Goal: Navigation & Orientation: Find specific page/section

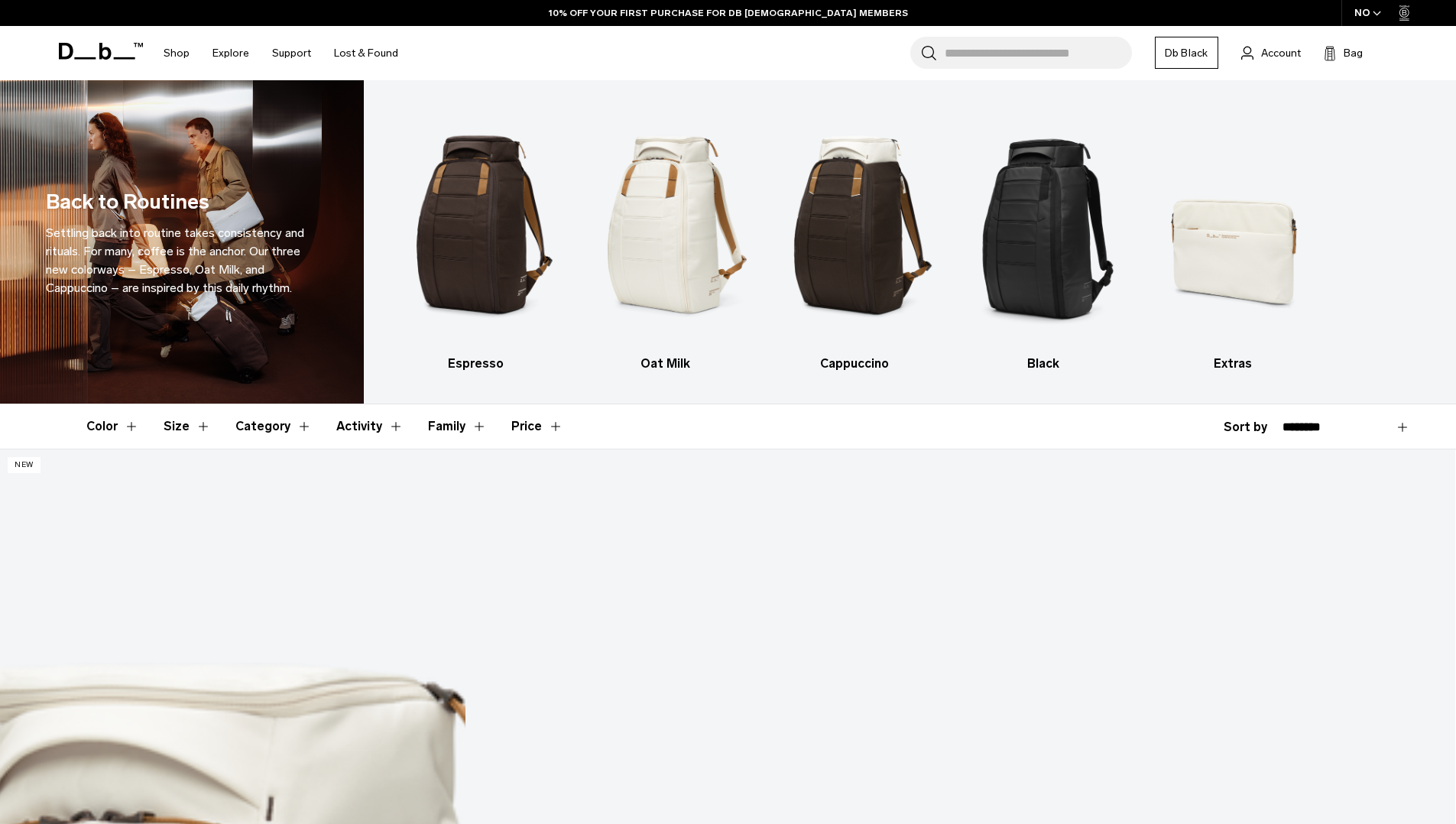
click at [1381, 13] on div "NO" at bounding box center [1368, 13] width 54 height 26
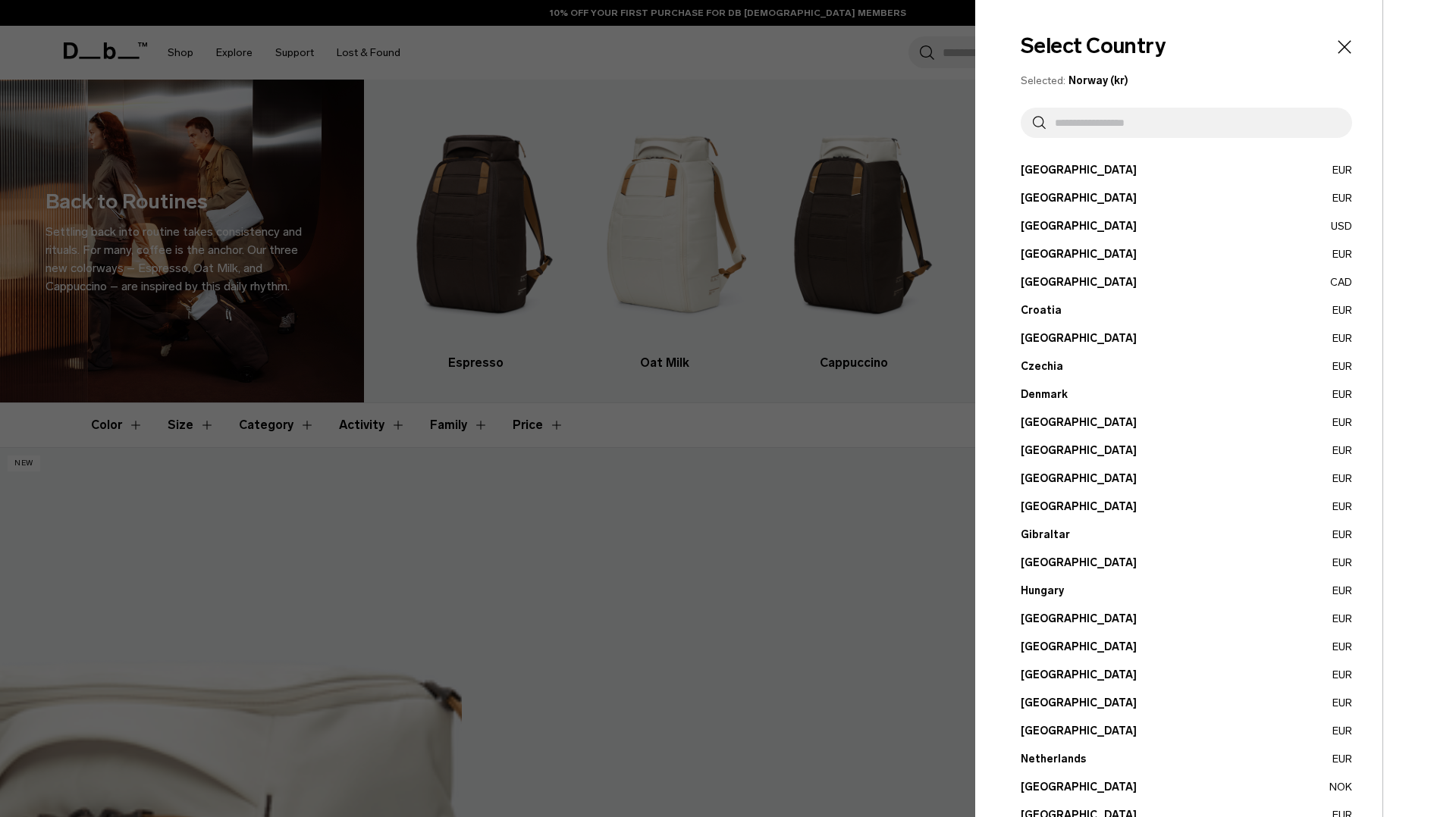
click at [1138, 122] on input "text" at bounding box center [1193, 123] width 294 height 30
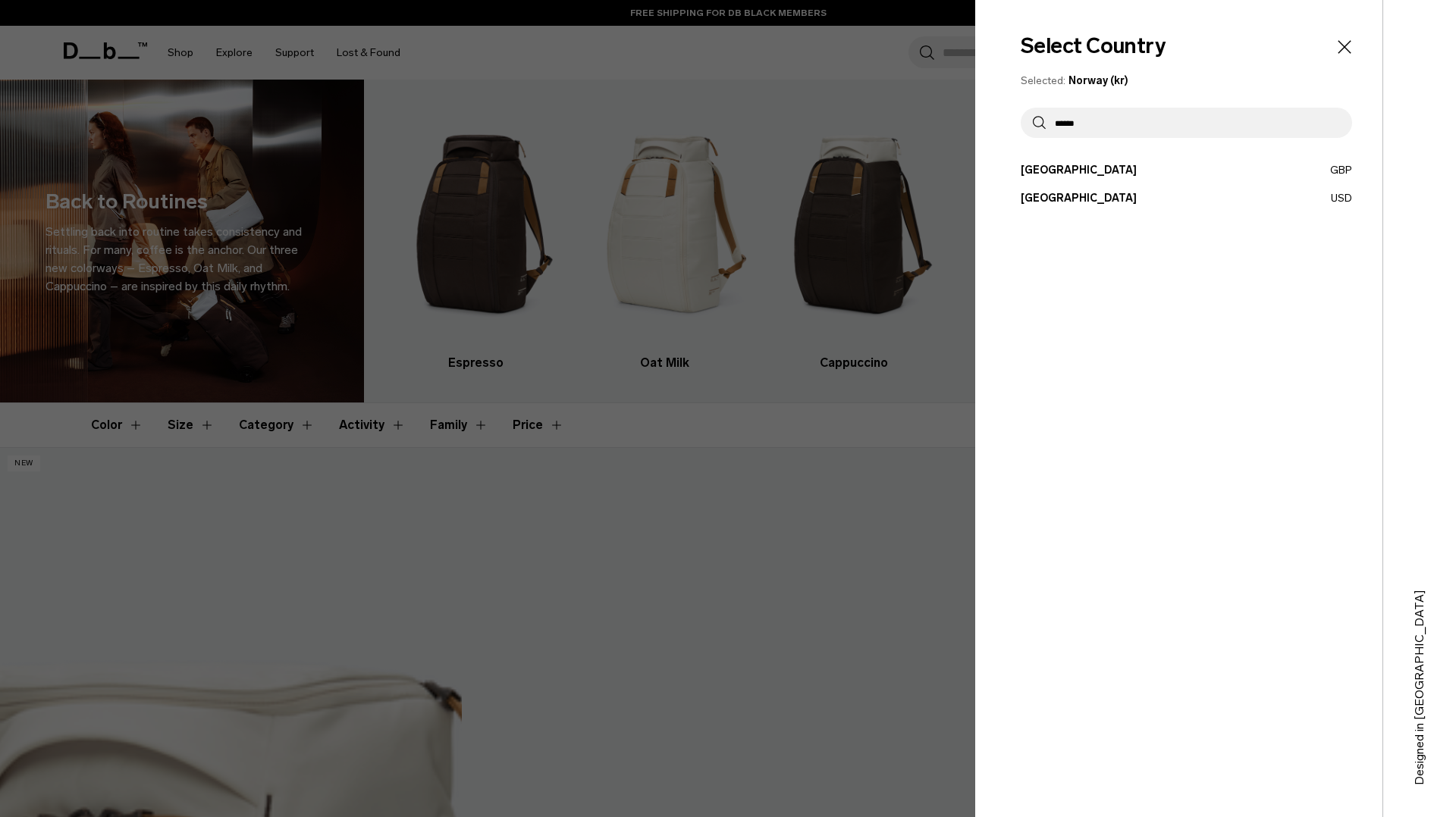
type input "******"
click at [1073, 199] on button "United States USD" at bounding box center [1186, 198] width 332 height 16
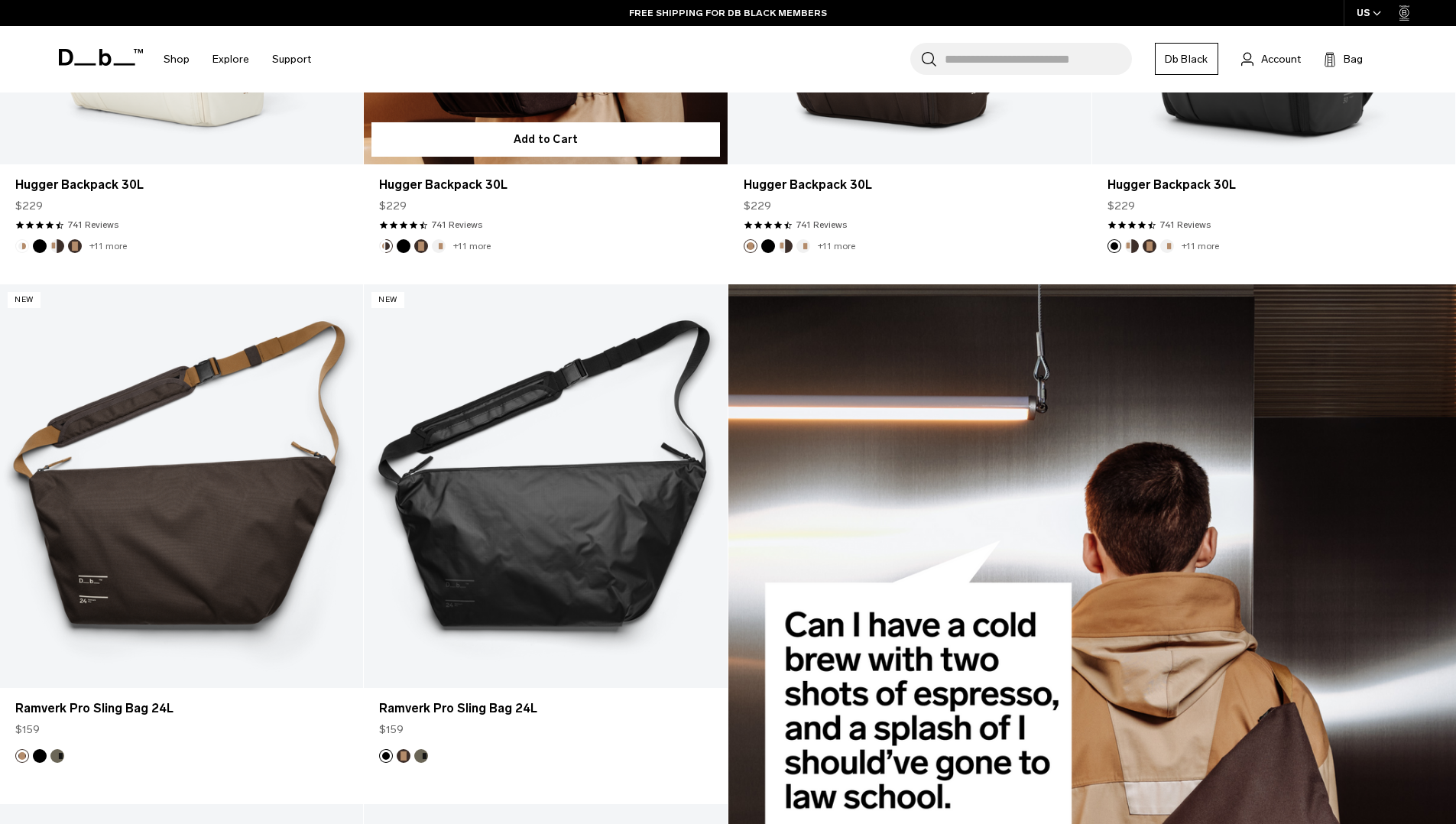
scroll to position [713, 0]
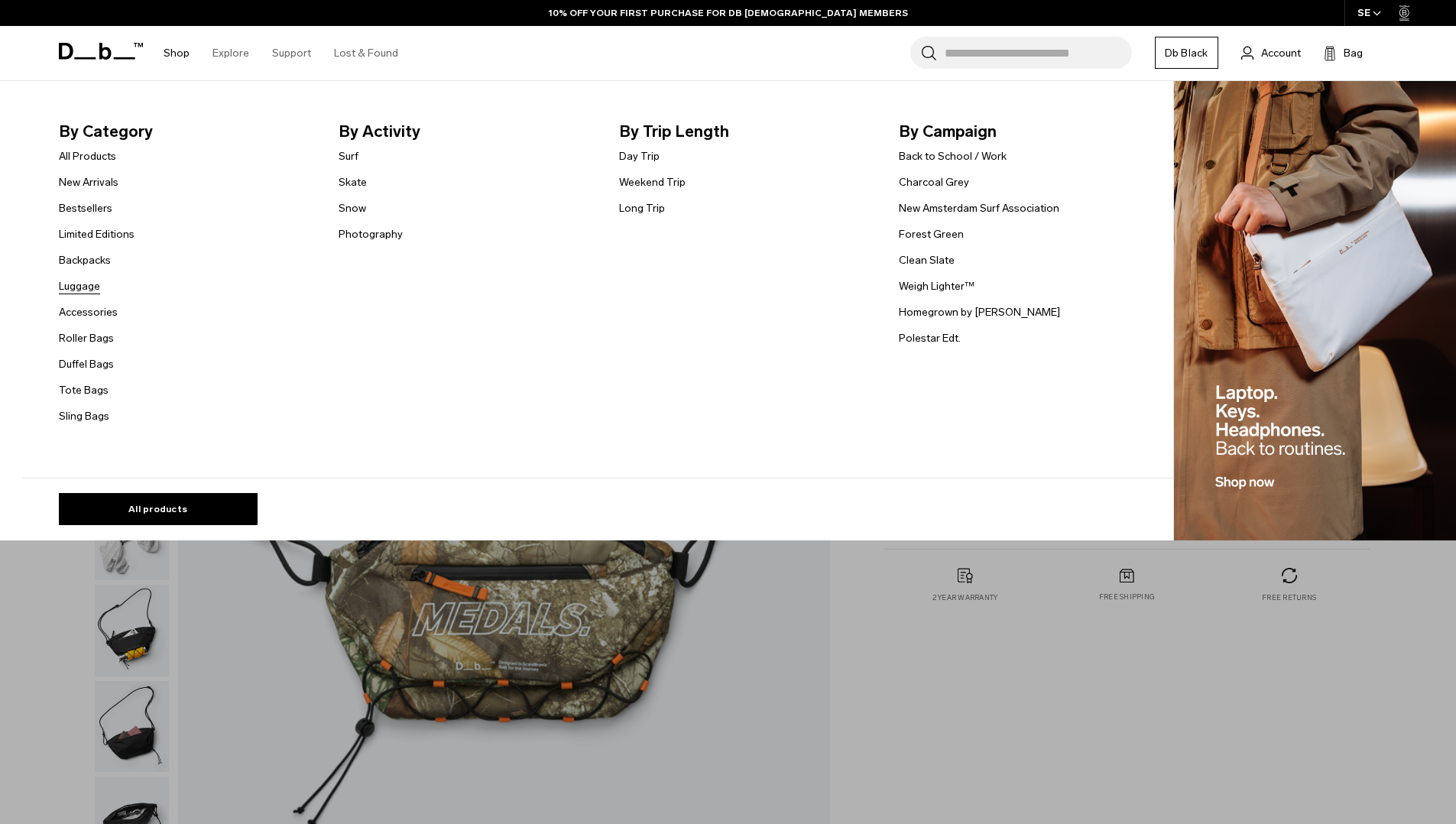
click at [98, 284] on link "Luggage" at bounding box center [79, 286] width 42 height 16
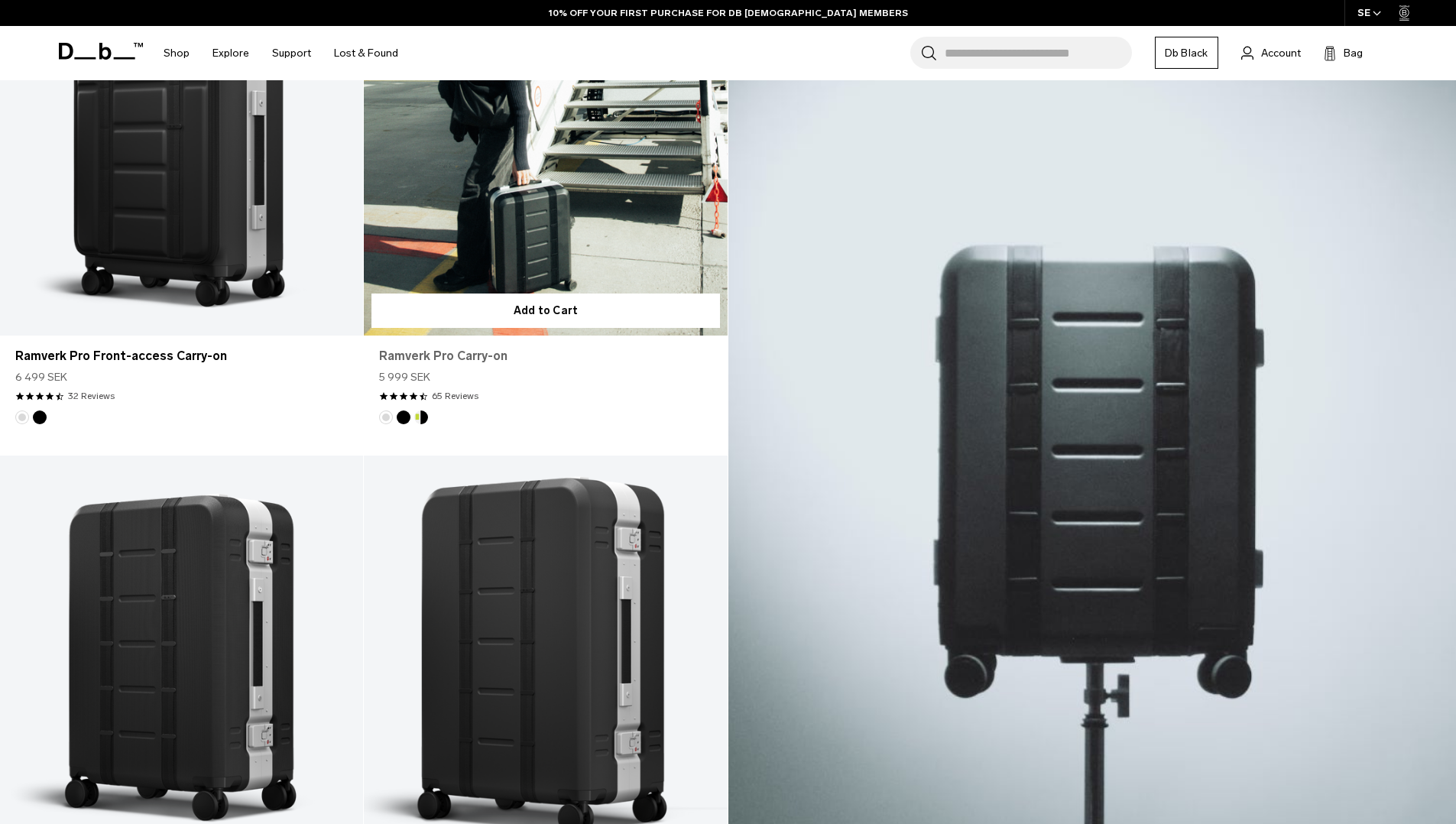
scroll to position [204, 0]
